Goal: Find specific page/section: Find specific page/section

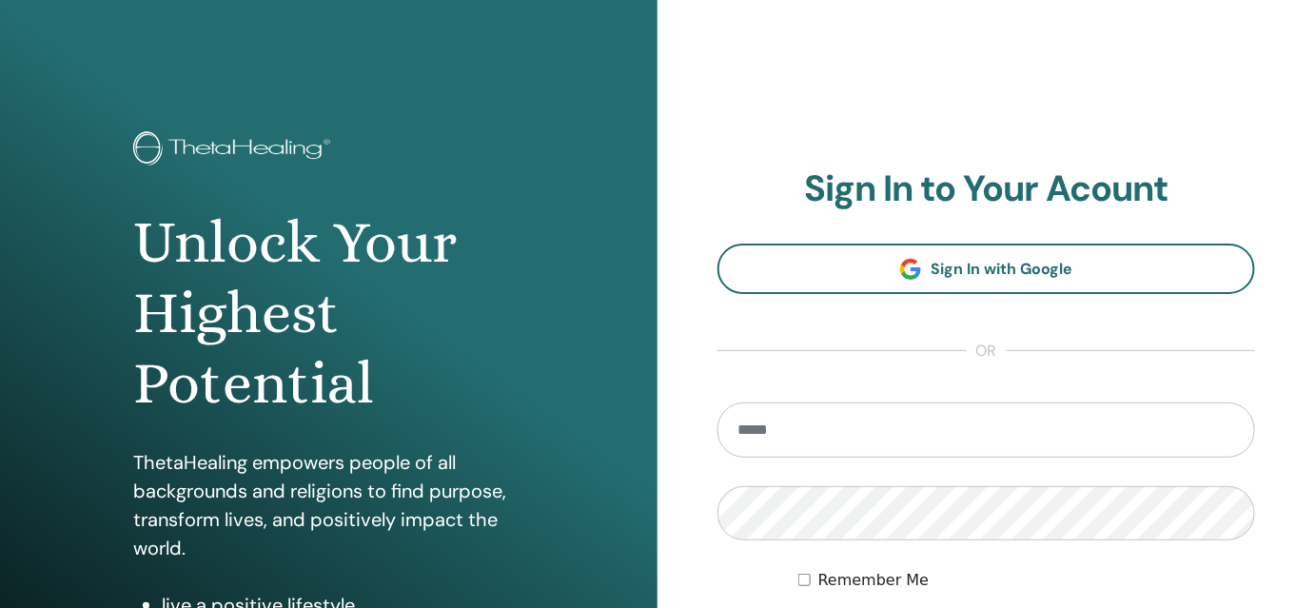
type input "**********"
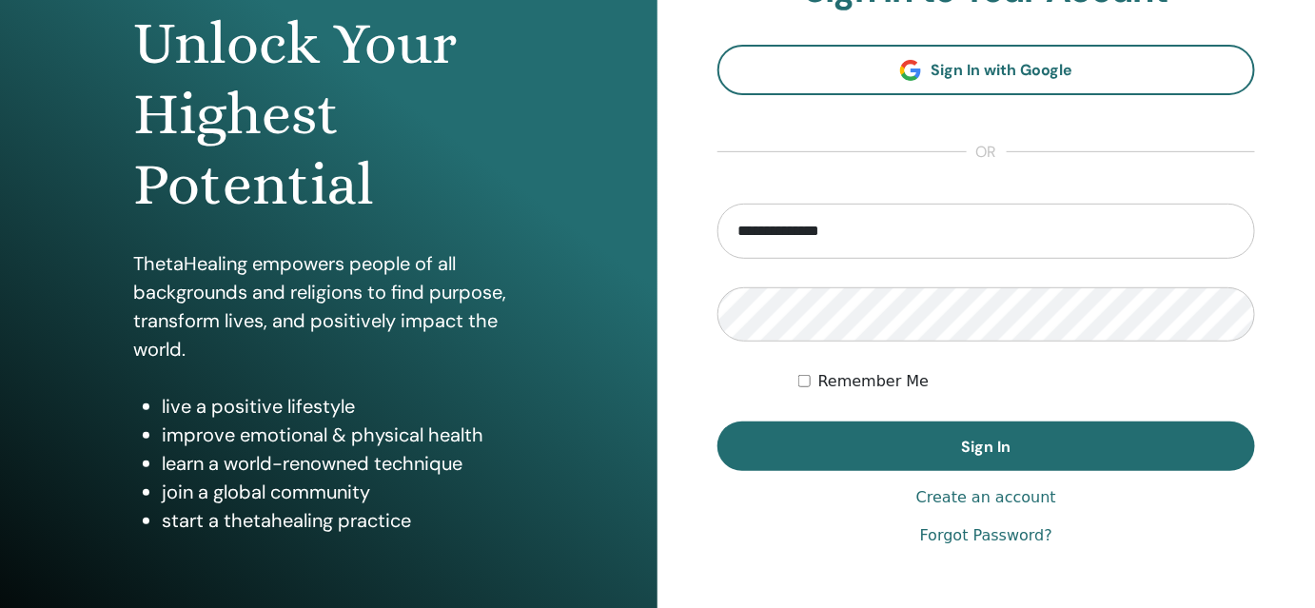
scroll to position [201, 0]
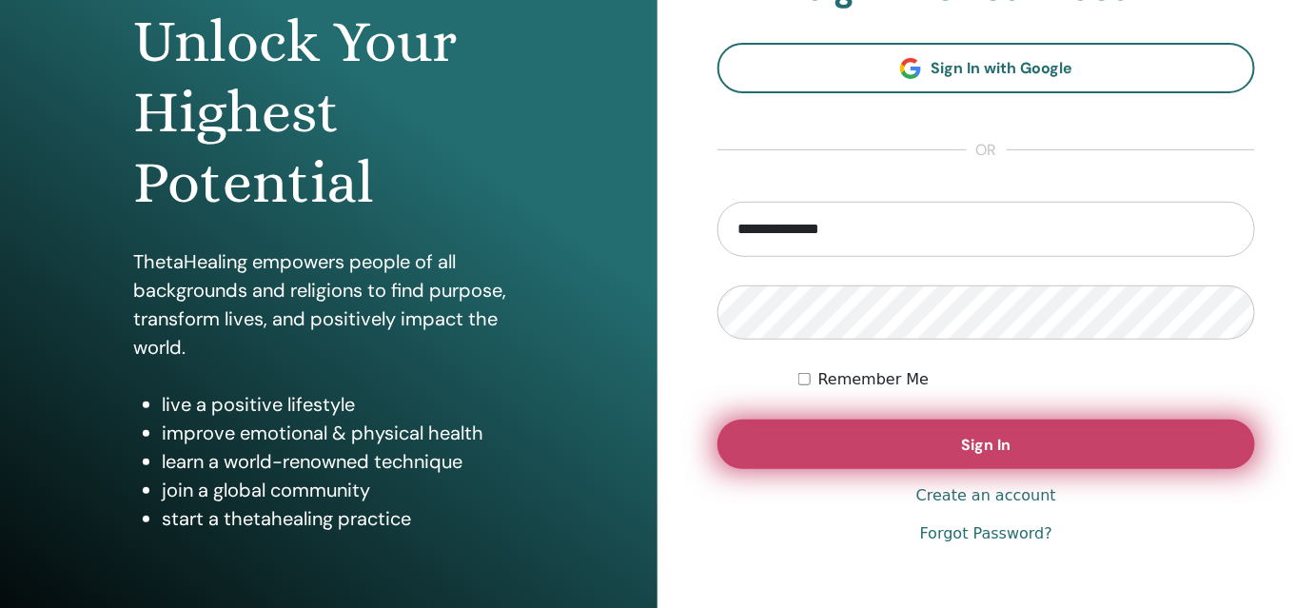
click at [927, 438] on button "Sign In" at bounding box center [986, 444] width 538 height 49
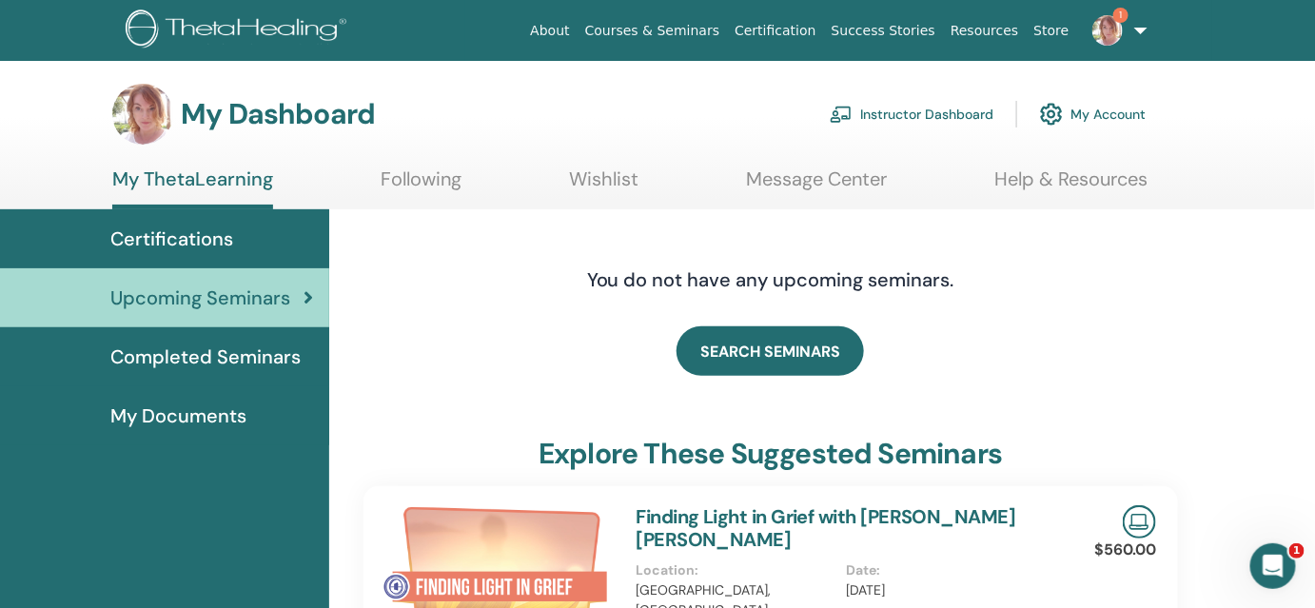
click at [961, 106] on link "Instructor Dashboard" at bounding box center [912, 114] width 164 height 42
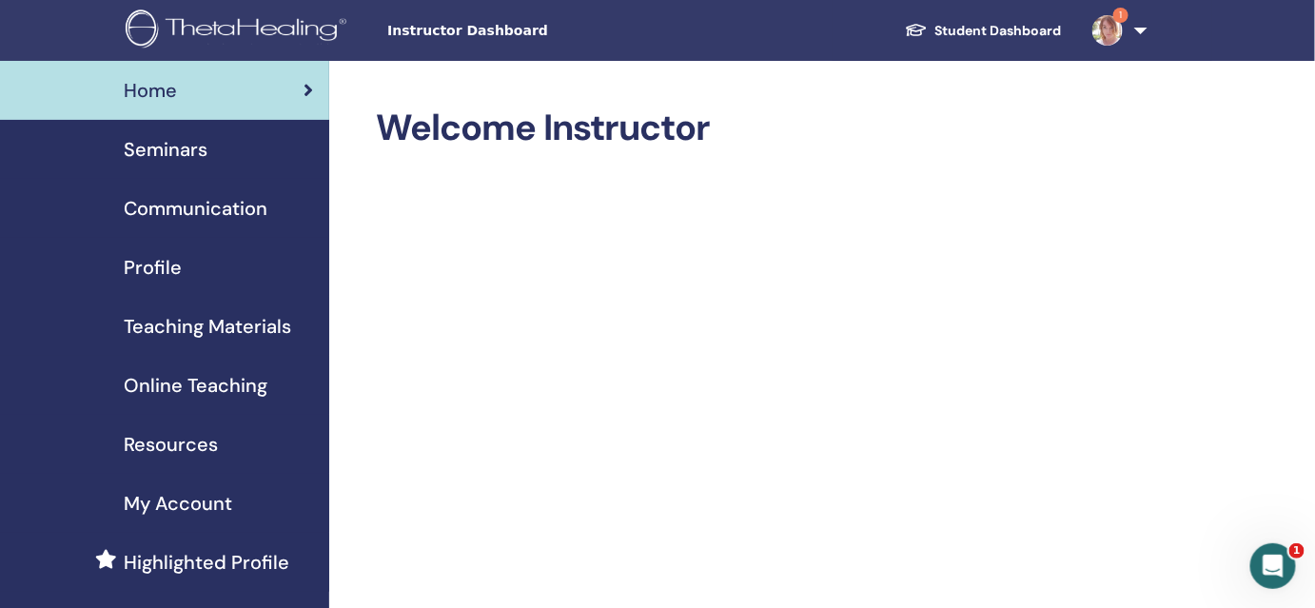
click at [246, 321] on span "Teaching Materials" at bounding box center [207, 326] width 167 height 29
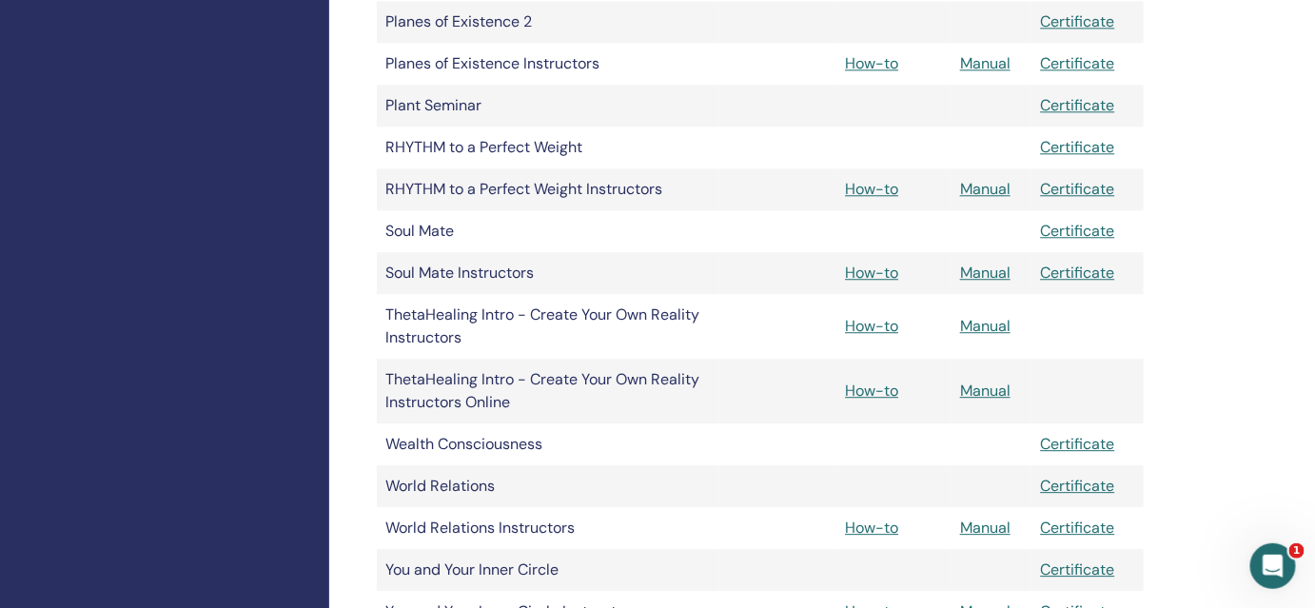
scroll to position [1531, 0]
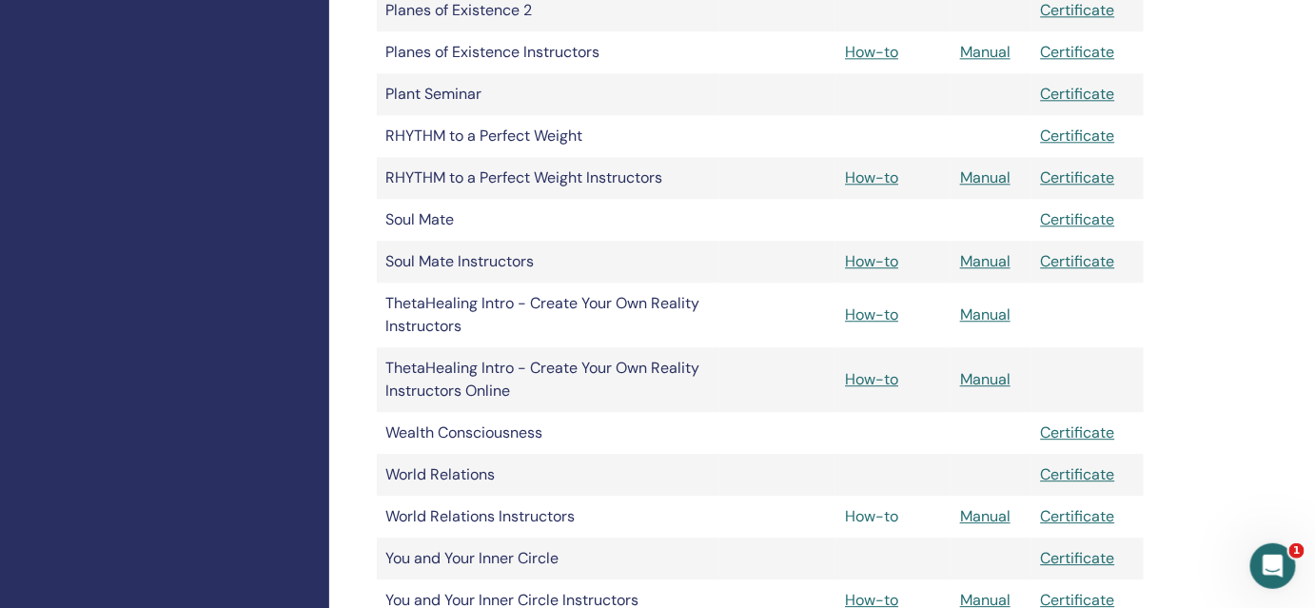
click at [890, 519] on link "How-to" at bounding box center [871, 516] width 53 height 20
